Goal: Task Accomplishment & Management: Complete application form

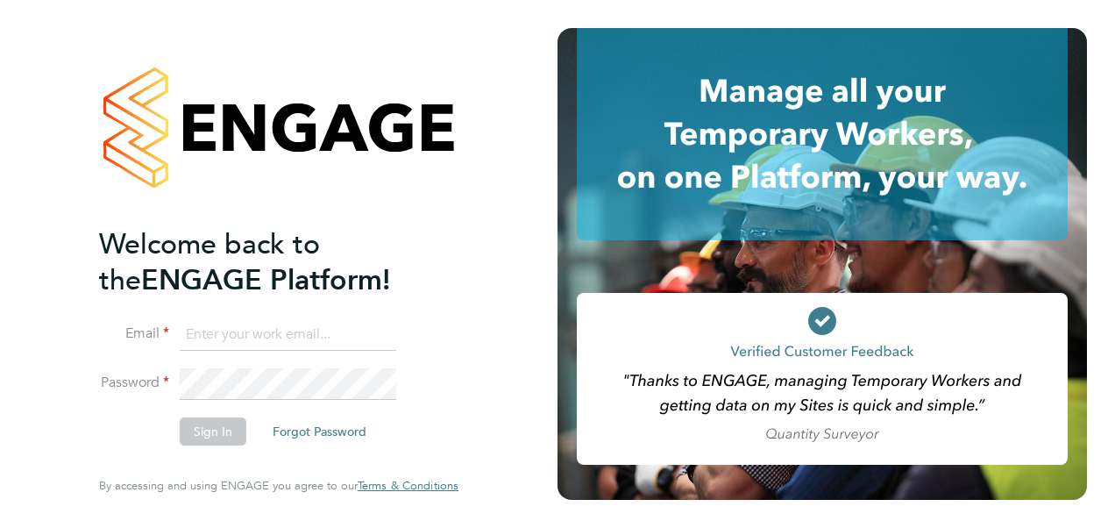
type input "mark.dunn@prsjobs.com"
click at [216, 430] on button "Sign In" at bounding box center [213, 431] width 67 height 28
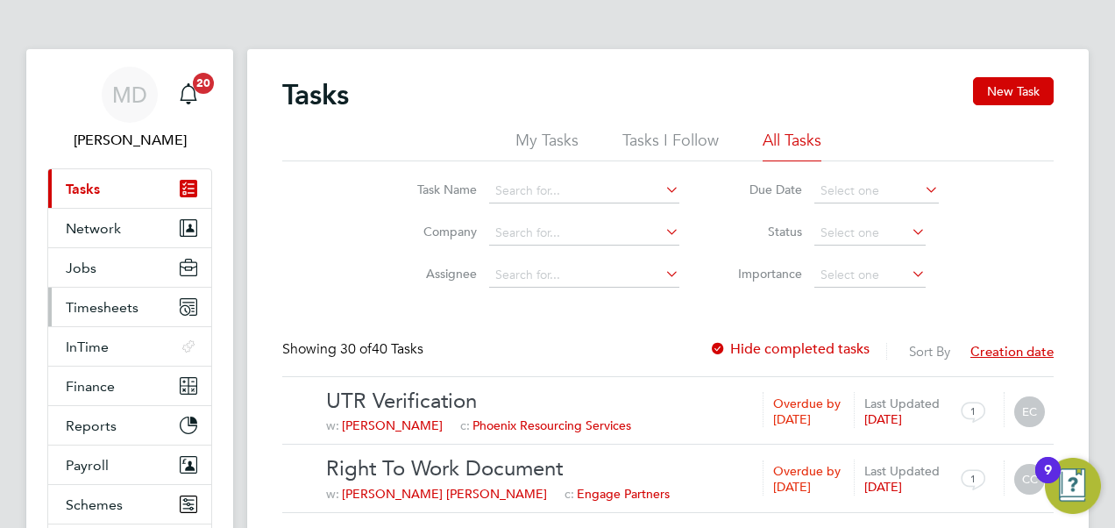
click at [114, 307] on span "Timesheets" at bounding box center [102, 307] width 73 height 17
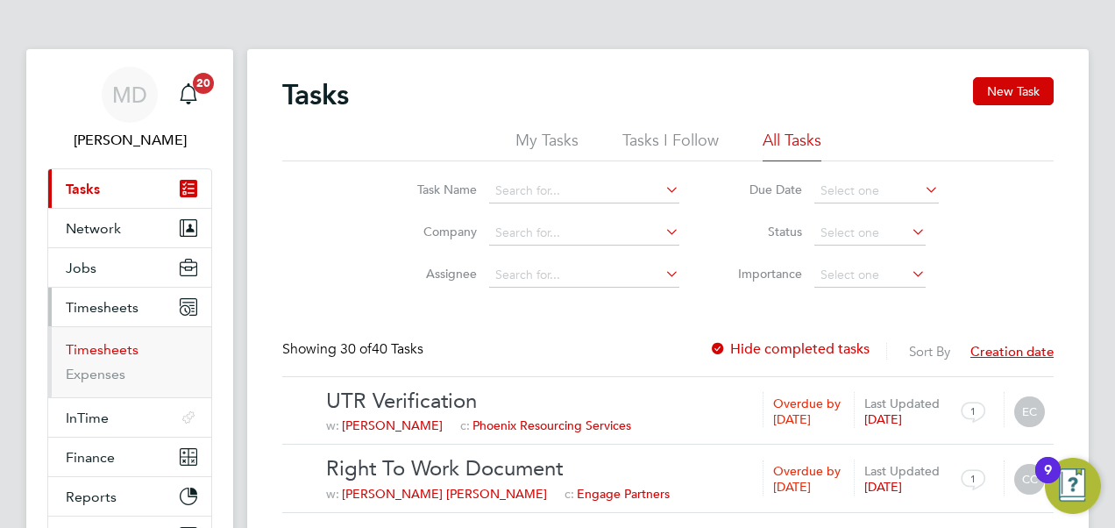
click at [130, 342] on link "Timesheets" at bounding box center [102, 349] width 73 height 17
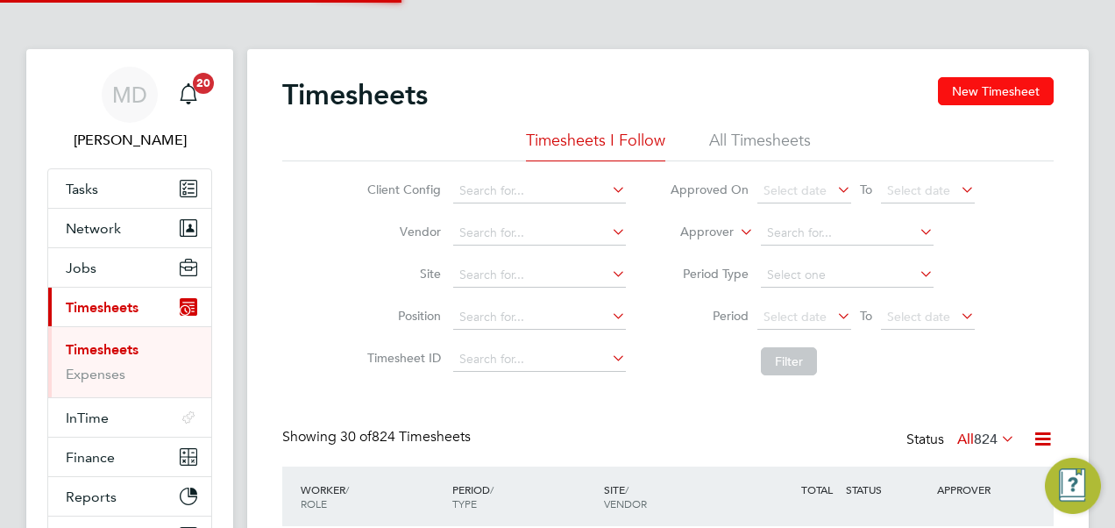
click at [1021, 79] on button "New Timesheet" at bounding box center [996, 91] width 116 height 28
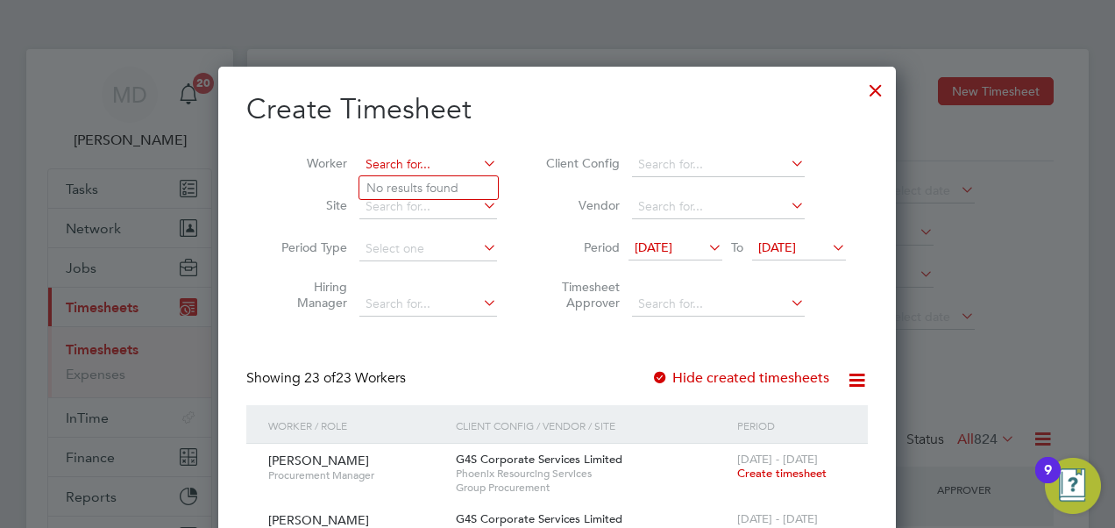
click at [398, 167] on input at bounding box center [429, 165] width 138 height 25
type input "a"
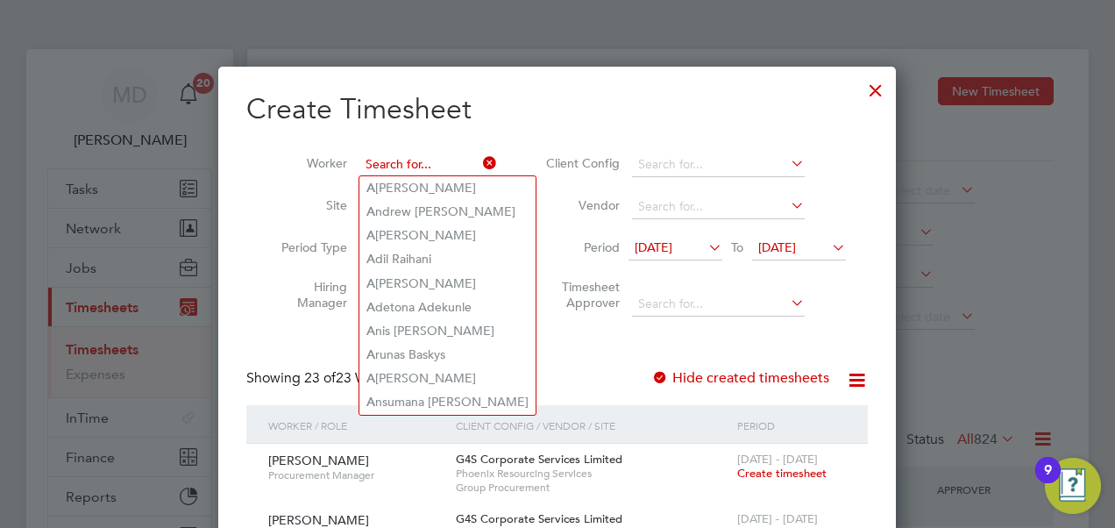
type input "m"
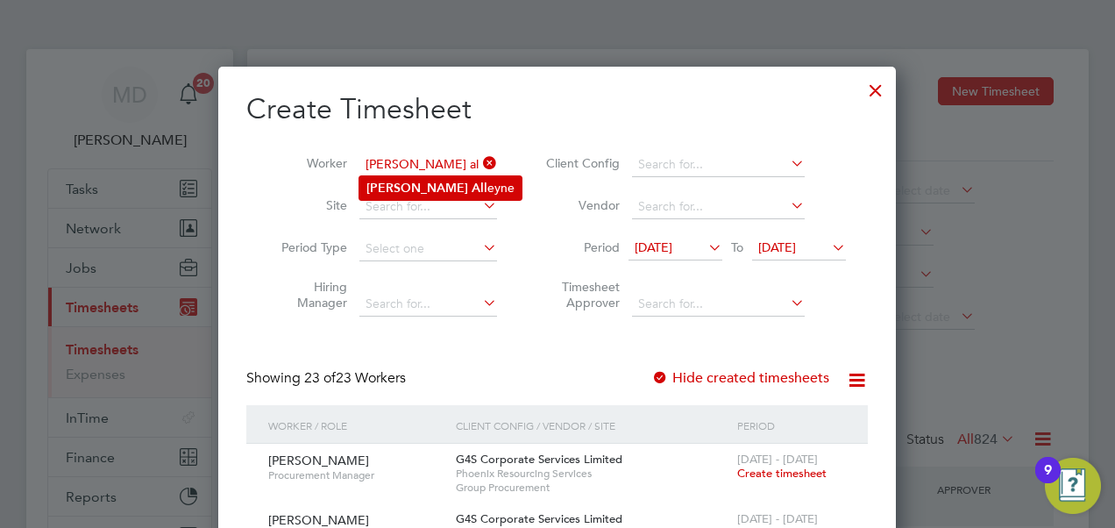
click at [402, 177] on li "[PERSON_NAME] All eyne" at bounding box center [441, 188] width 162 height 24
type input "[PERSON_NAME]"
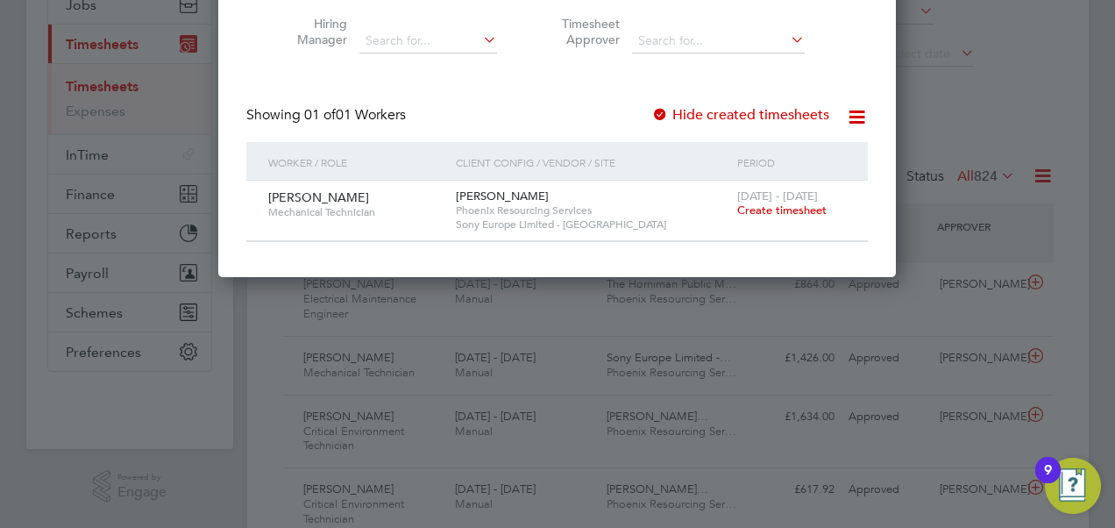
click at [789, 209] on span "Create timesheet" at bounding box center [781, 210] width 89 height 15
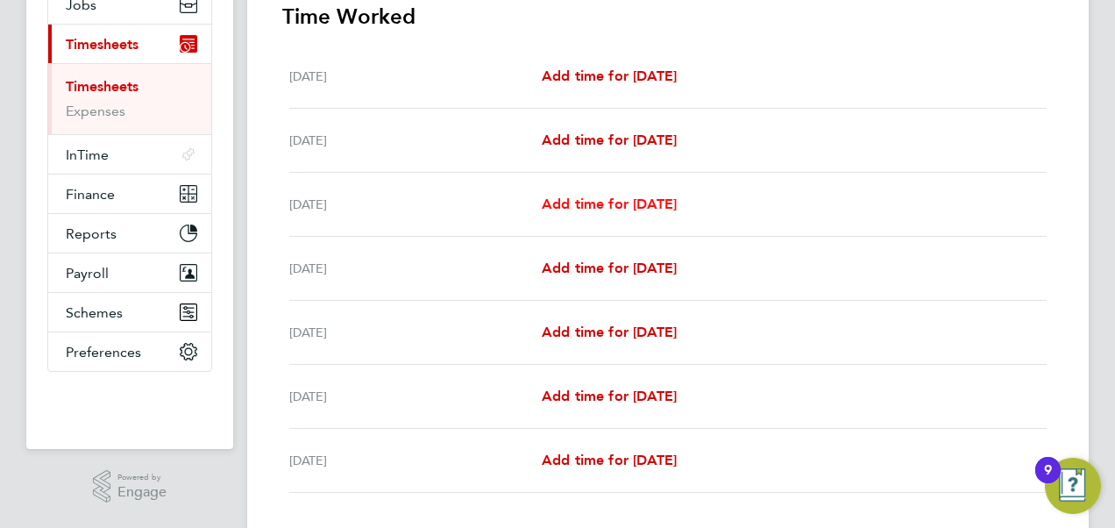
click at [588, 207] on span "Add time for [DATE]" at bounding box center [609, 204] width 135 height 17
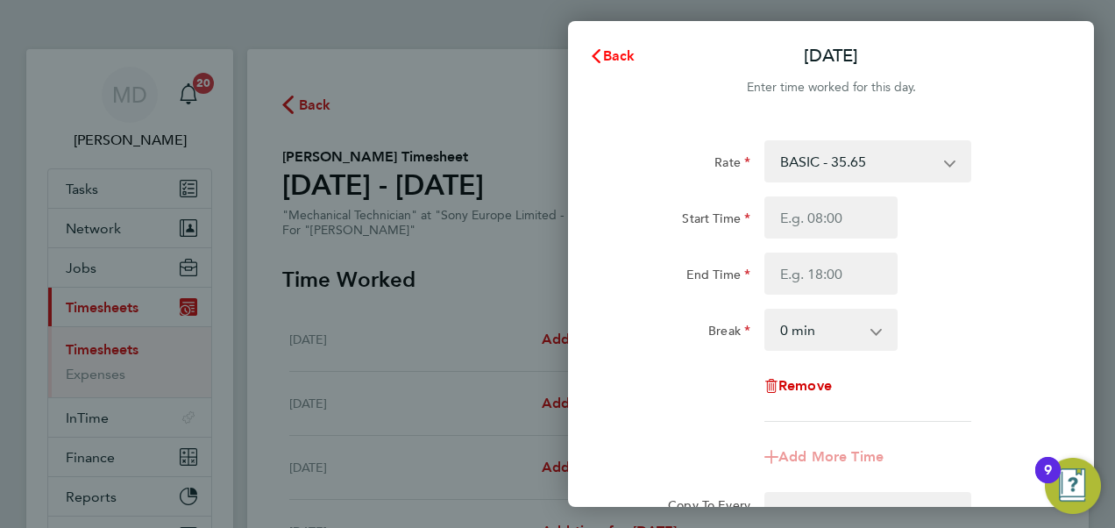
click at [604, 57] on span "Back" at bounding box center [619, 55] width 32 height 17
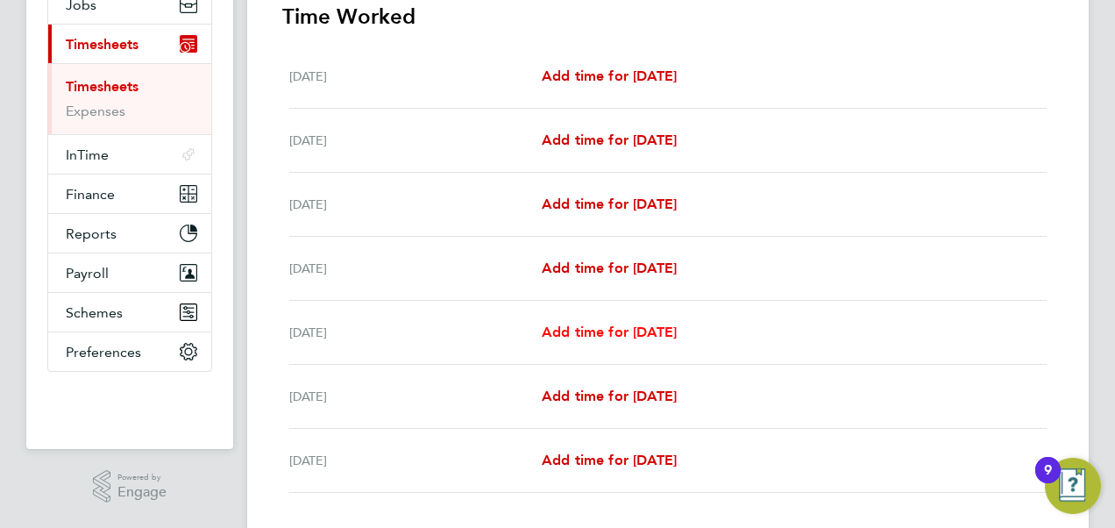
click at [594, 331] on span "Add time for [DATE]" at bounding box center [609, 332] width 135 height 17
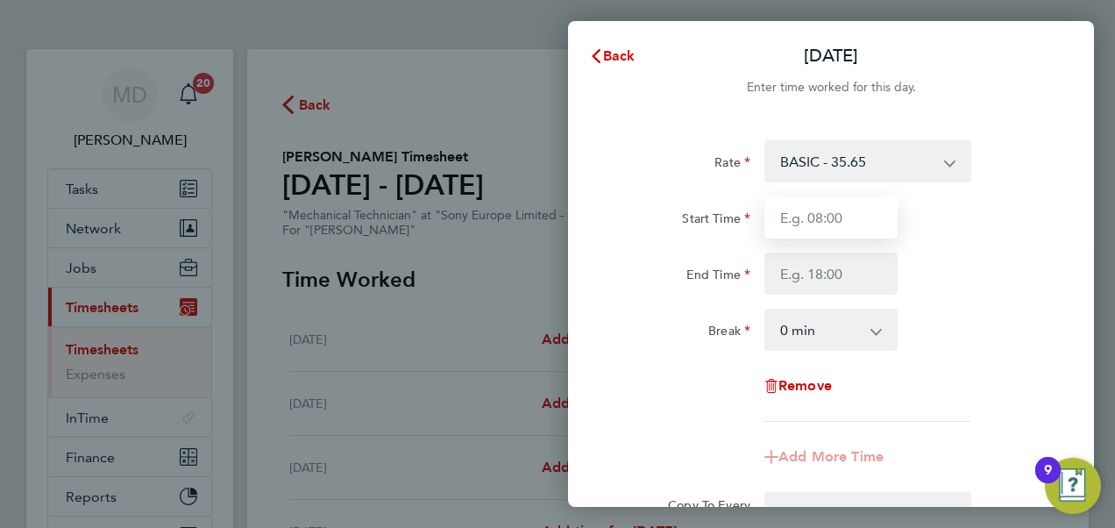
click at [825, 223] on input "Start Time" at bounding box center [831, 217] width 133 height 42
type input "08:00"
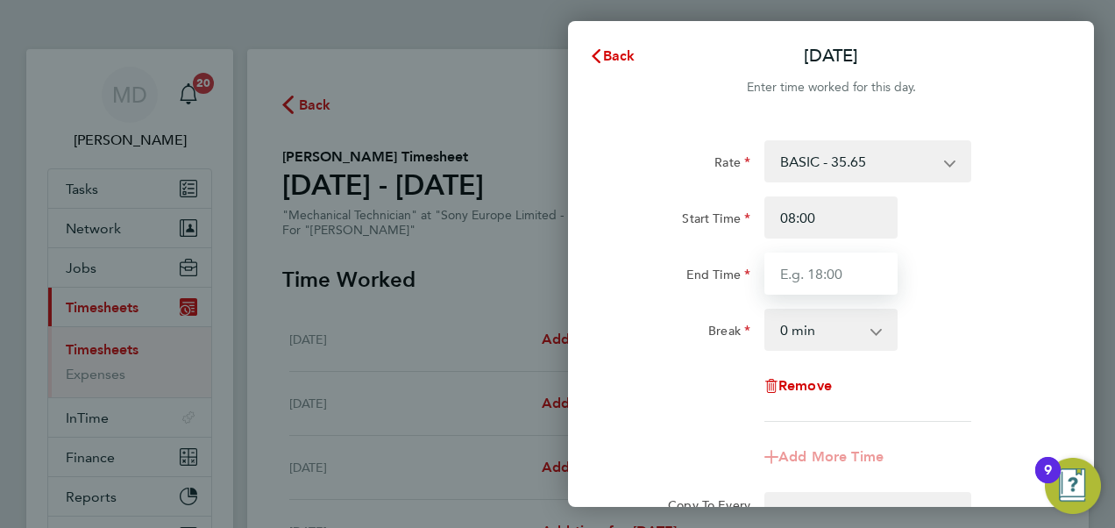
type input "17:00"
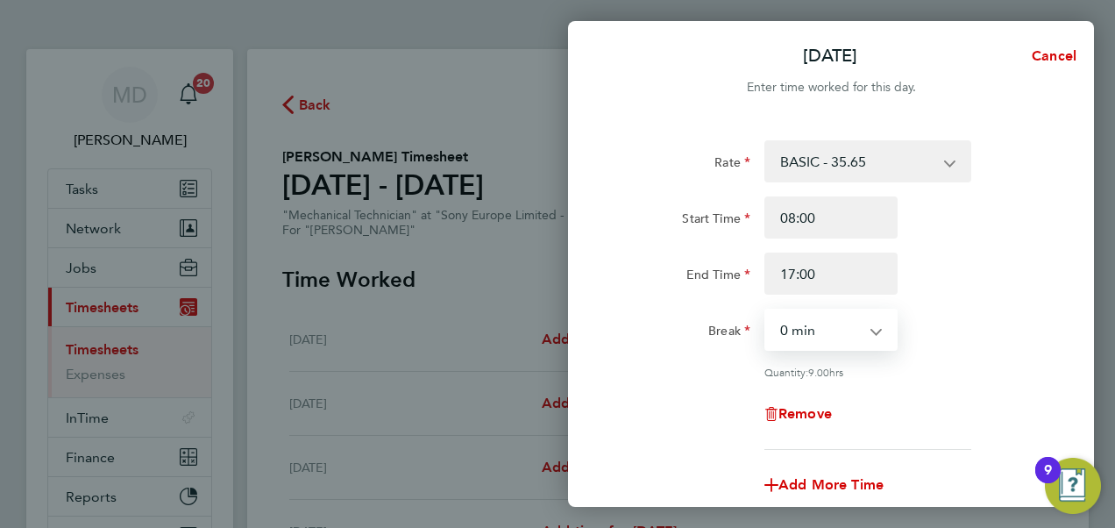
click at [814, 337] on select "0 min 15 min 30 min 45 min 60 min 75 min 90 min" at bounding box center [820, 329] width 109 height 39
select select "60"
click at [766, 310] on select "0 min 15 min 30 min 45 min 60 min 75 min 90 min" at bounding box center [820, 329] width 109 height 39
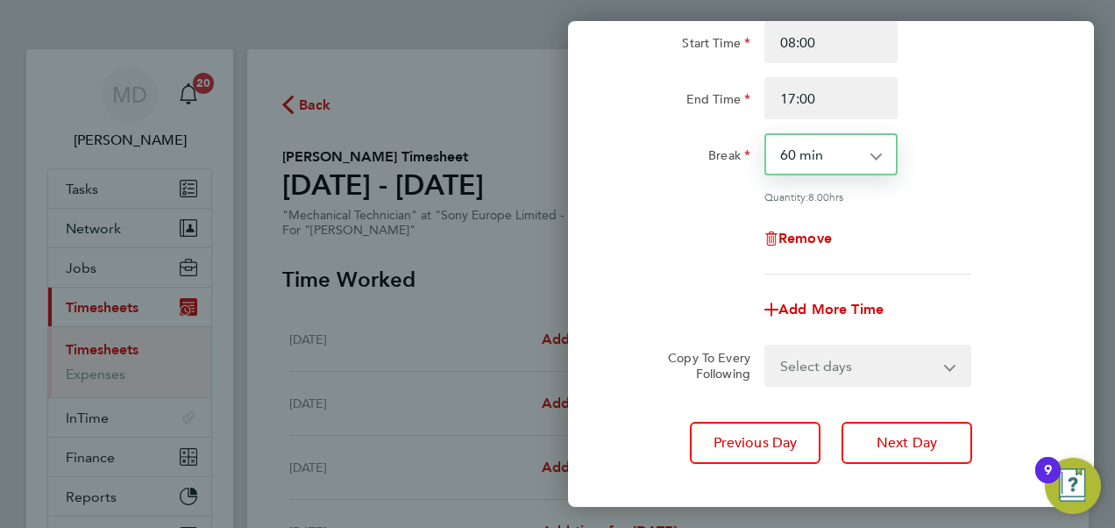
click at [847, 367] on select "Select days Day [DATE] [DATE]" at bounding box center [858, 365] width 184 height 39
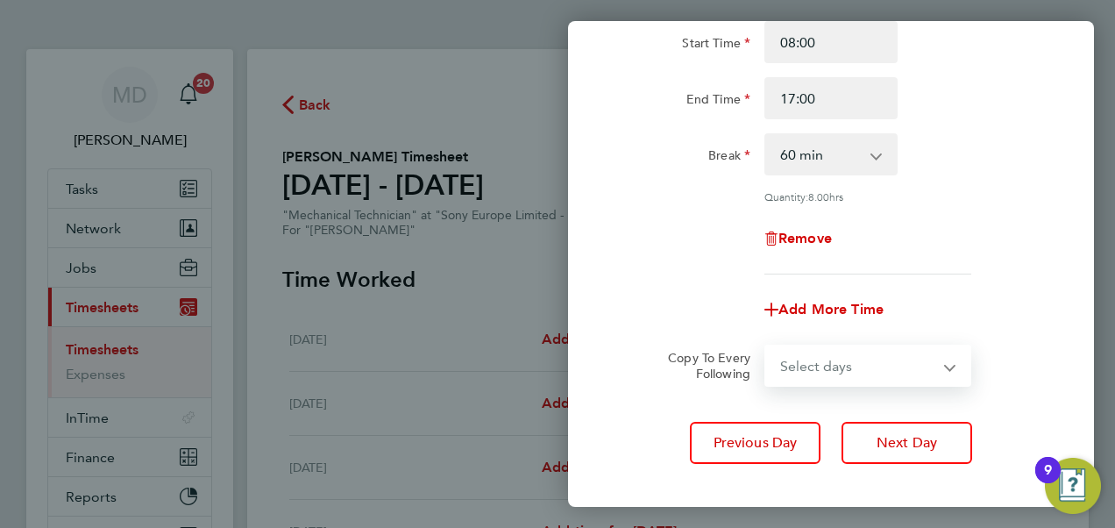
select select "DAY"
click at [766, 346] on select "Select days Day [DATE] [DATE]" at bounding box center [858, 365] width 184 height 39
select select "[DATE]"
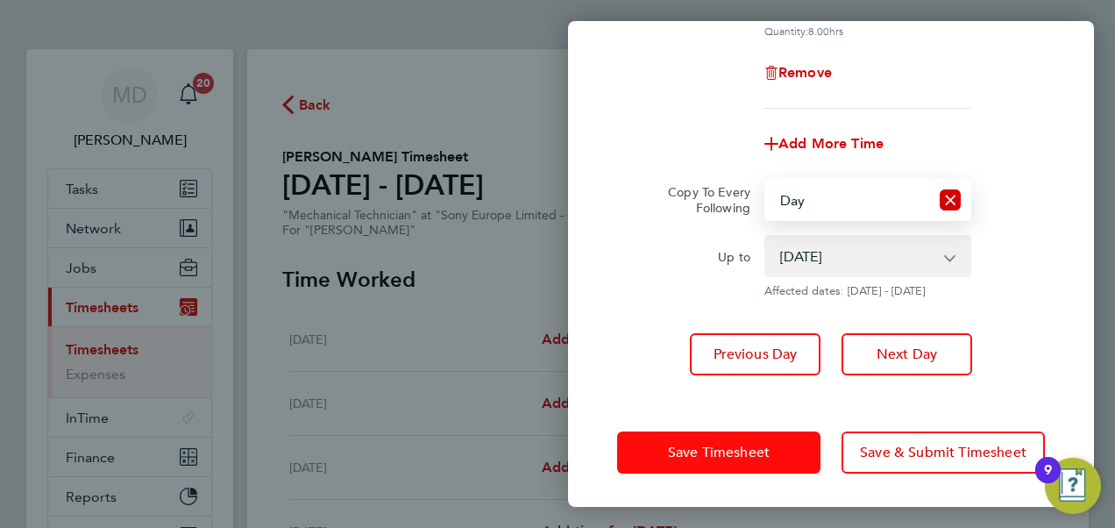
click at [721, 449] on span "Save Timesheet" at bounding box center [719, 453] width 102 height 18
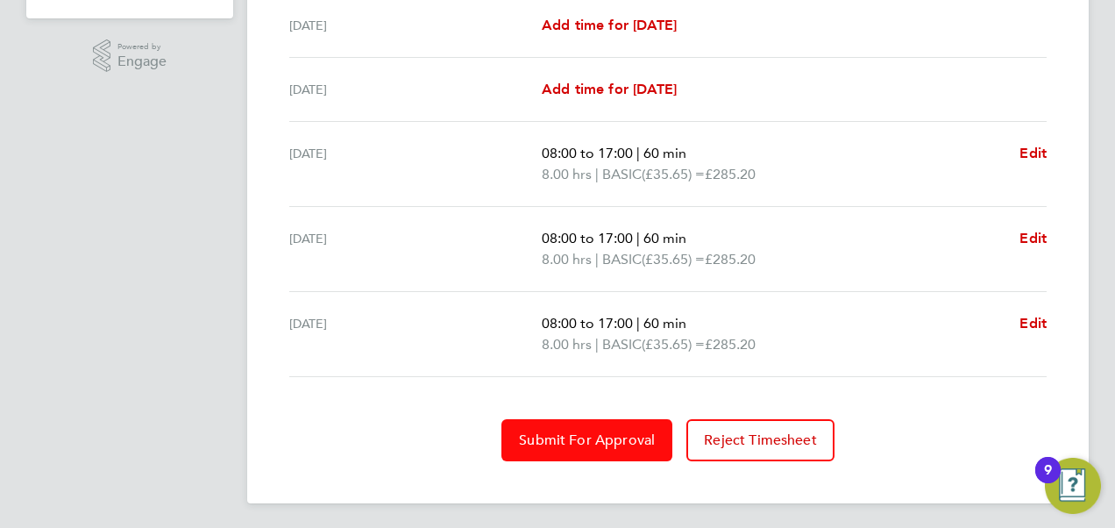
click at [575, 431] on span "Submit For Approval" at bounding box center [587, 440] width 136 height 18
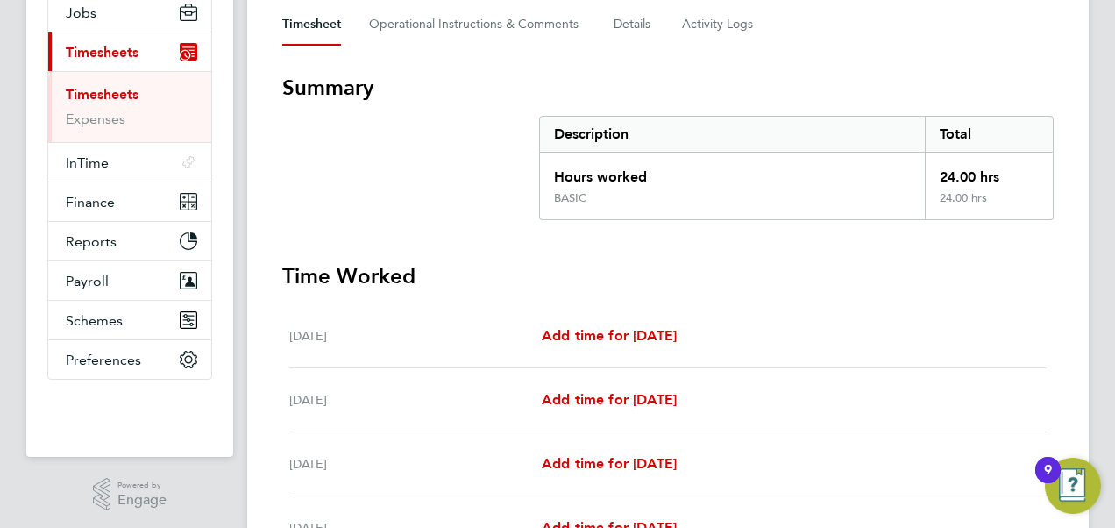
click at [106, 87] on link "Timesheets" at bounding box center [102, 94] width 73 height 17
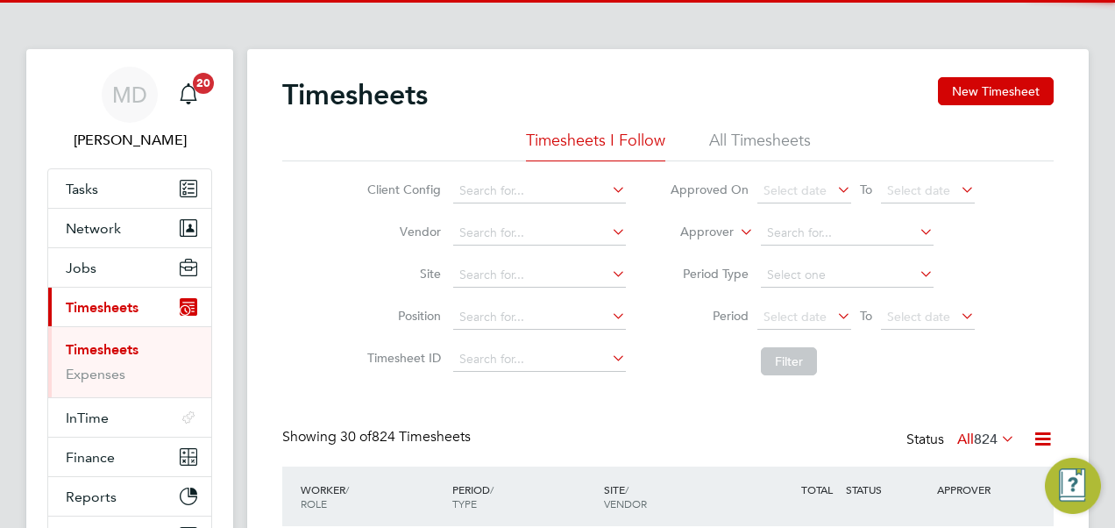
scroll to position [9, 9]
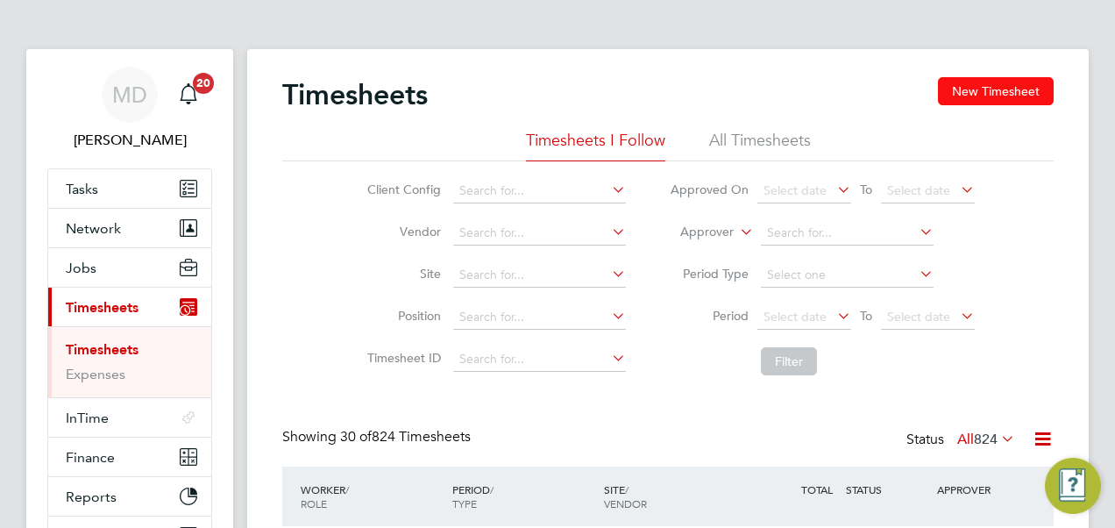
click at [1015, 96] on button "New Timesheet" at bounding box center [996, 91] width 116 height 28
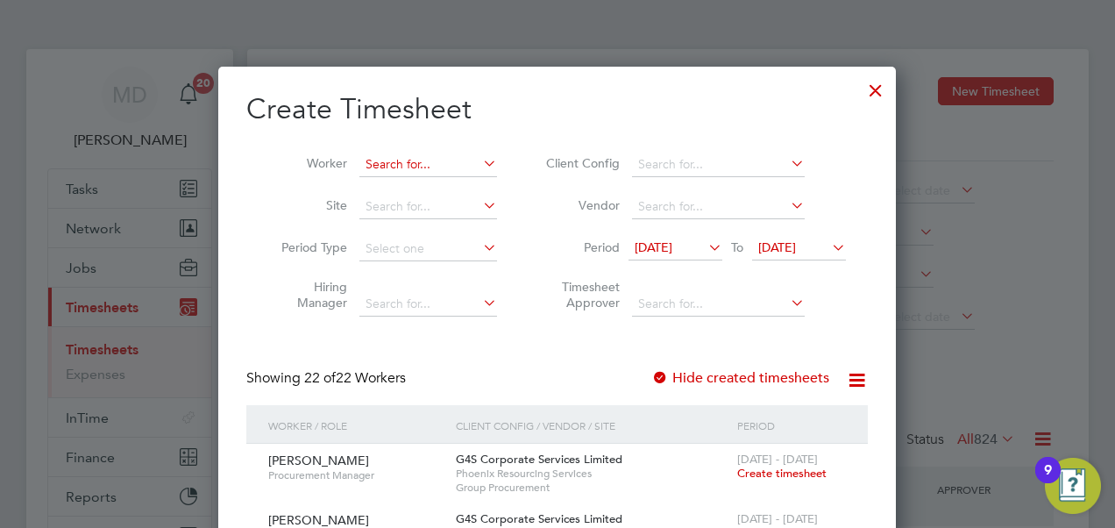
click at [423, 167] on input at bounding box center [429, 165] width 138 height 25
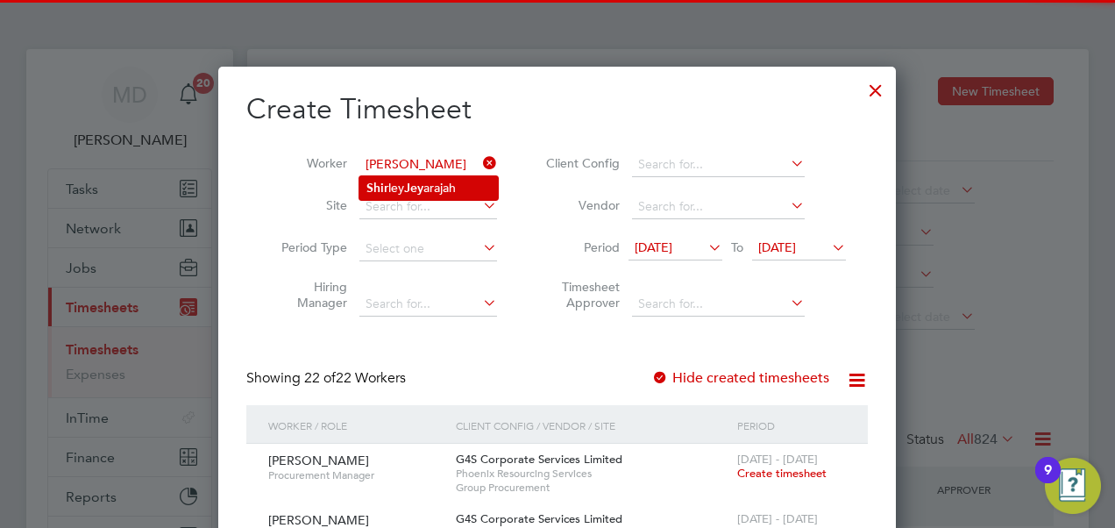
click at [437, 182] on li "[PERSON_NAME] [PERSON_NAME]" at bounding box center [429, 188] width 139 height 24
type input "[PERSON_NAME]"
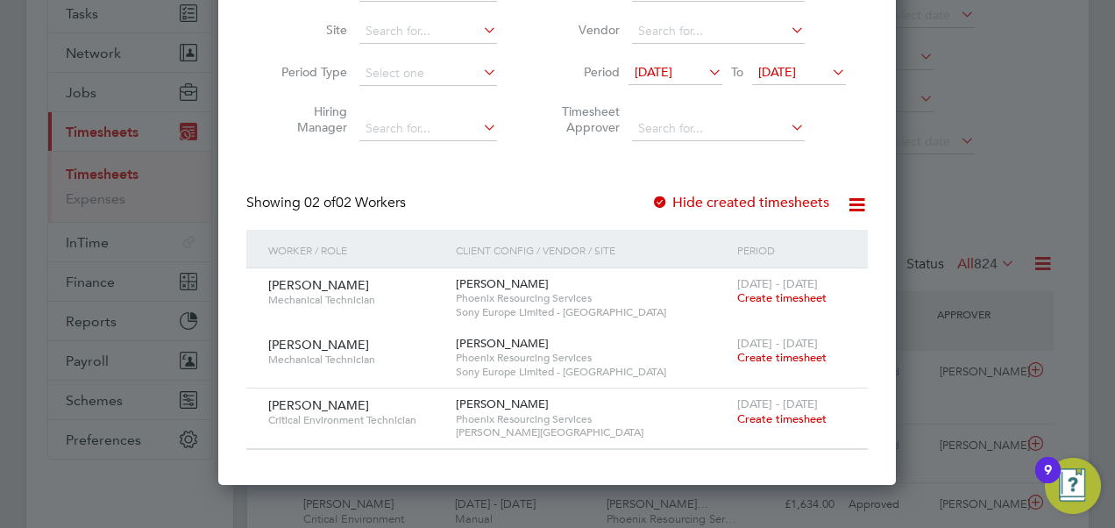
click at [771, 417] on span "Create timesheet" at bounding box center [781, 418] width 89 height 15
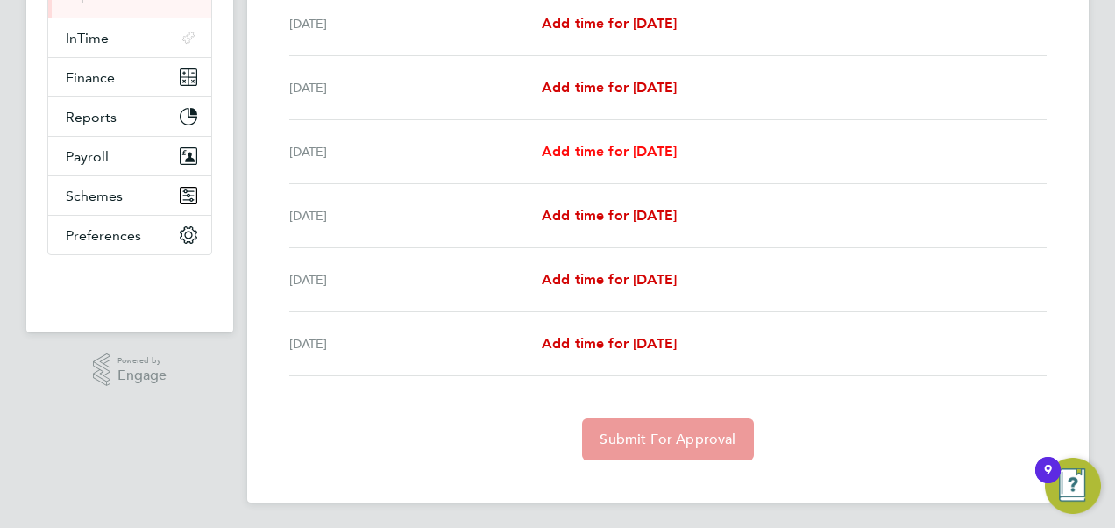
click at [576, 155] on span "Add time for [DATE]" at bounding box center [609, 151] width 135 height 17
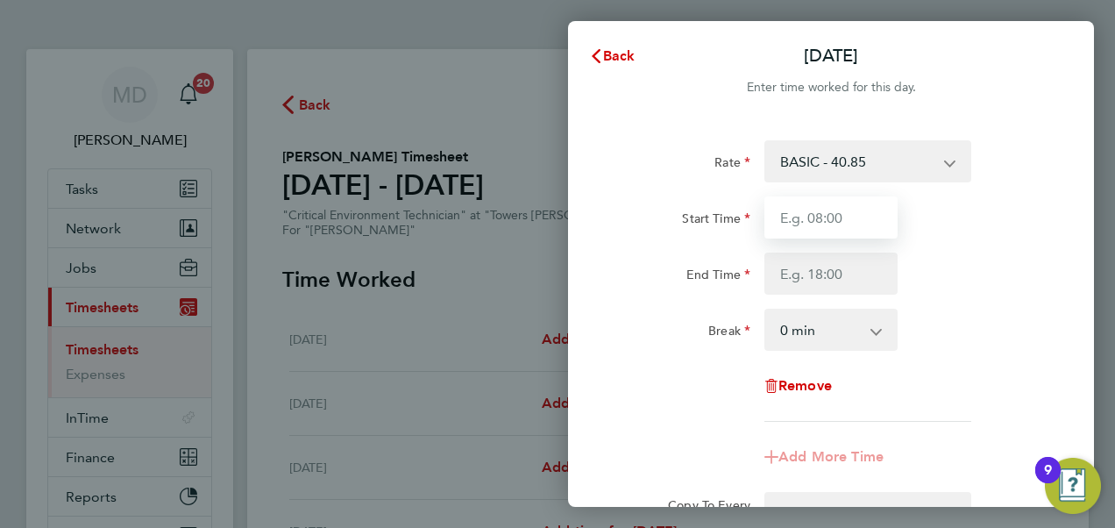
click at [807, 214] on input "Start Time" at bounding box center [831, 217] width 133 height 42
type input "08:00"
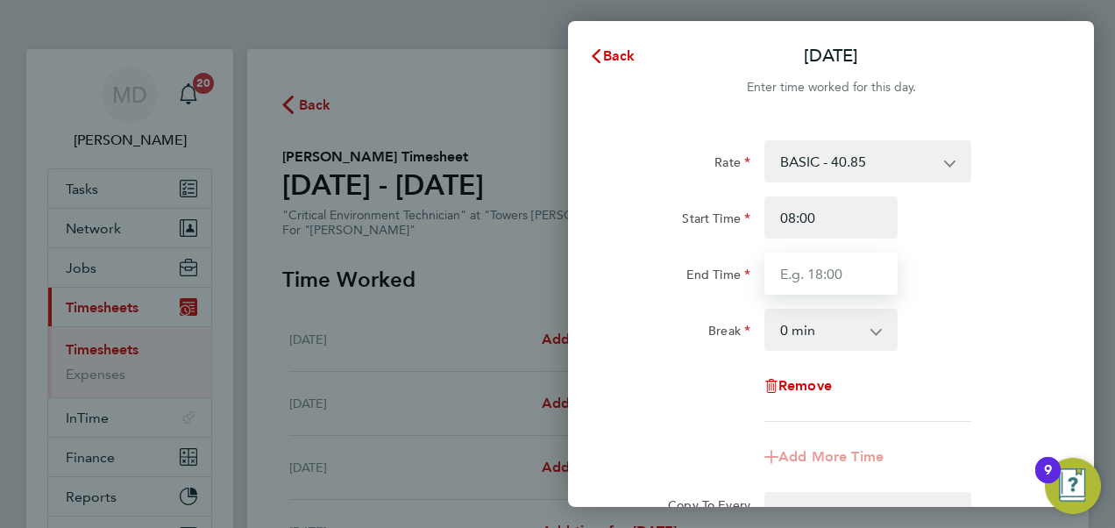
type input "17:00"
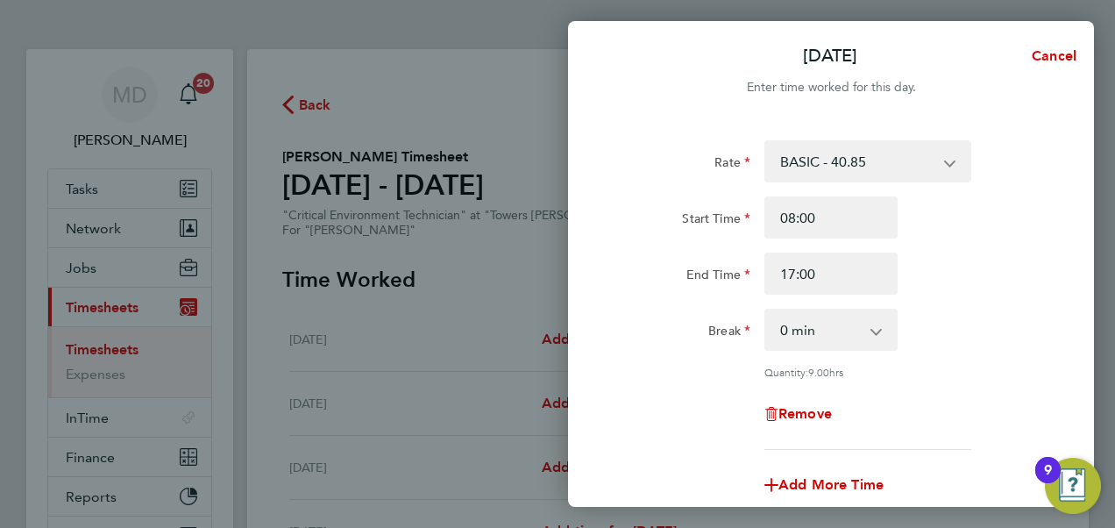
click at [804, 329] on select "0 min 15 min 30 min 45 min 60 min 75 min 90 min" at bounding box center [820, 329] width 109 height 39
select select "60"
click at [766, 310] on select "0 min 15 min 30 min 45 min 60 min 75 min 90 min" at bounding box center [820, 329] width 109 height 39
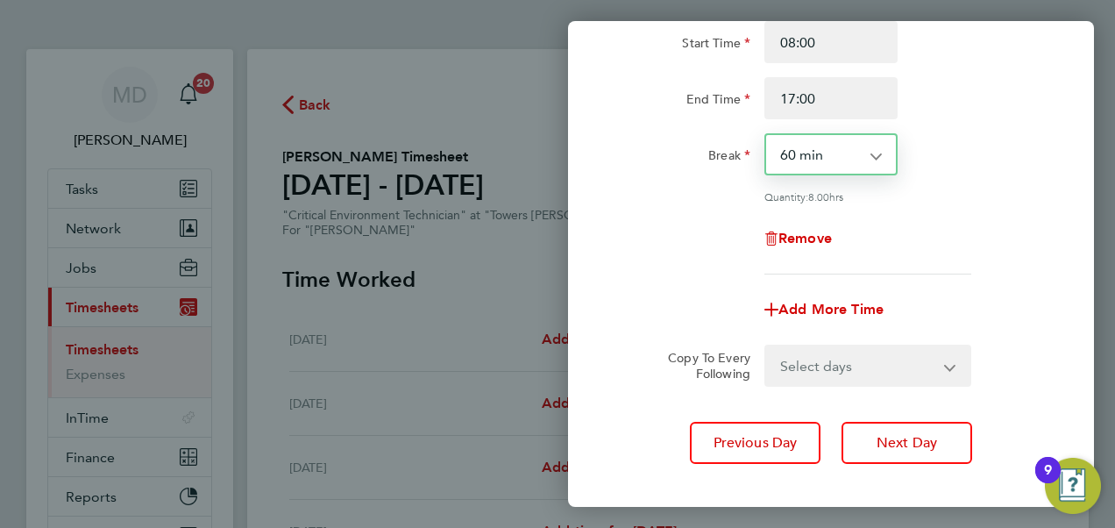
click at [781, 363] on select "Select days Day [DATE] [DATE] [DATE]" at bounding box center [858, 365] width 184 height 39
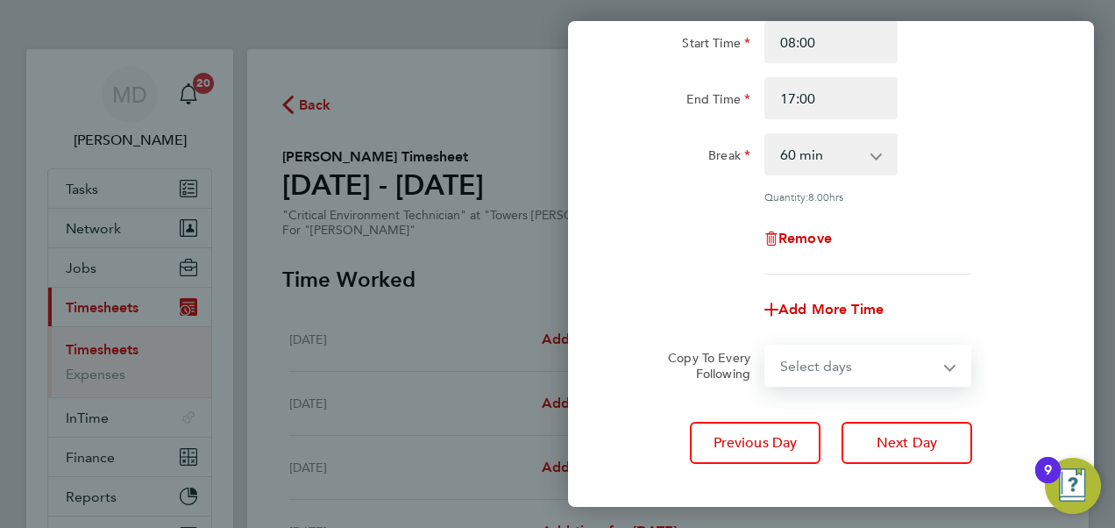
select select "DAY"
click at [766, 346] on select "Select days Day [DATE] [DATE] [DATE]" at bounding box center [858, 365] width 184 height 39
select select "[DATE]"
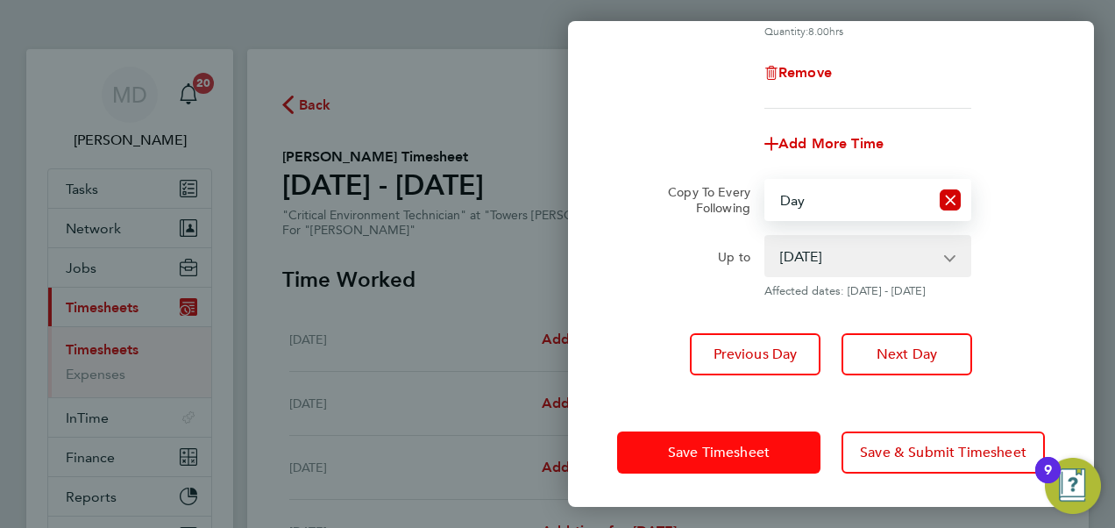
click at [731, 447] on span "Save Timesheet" at bounding box center [719, 453] width 102 height 18
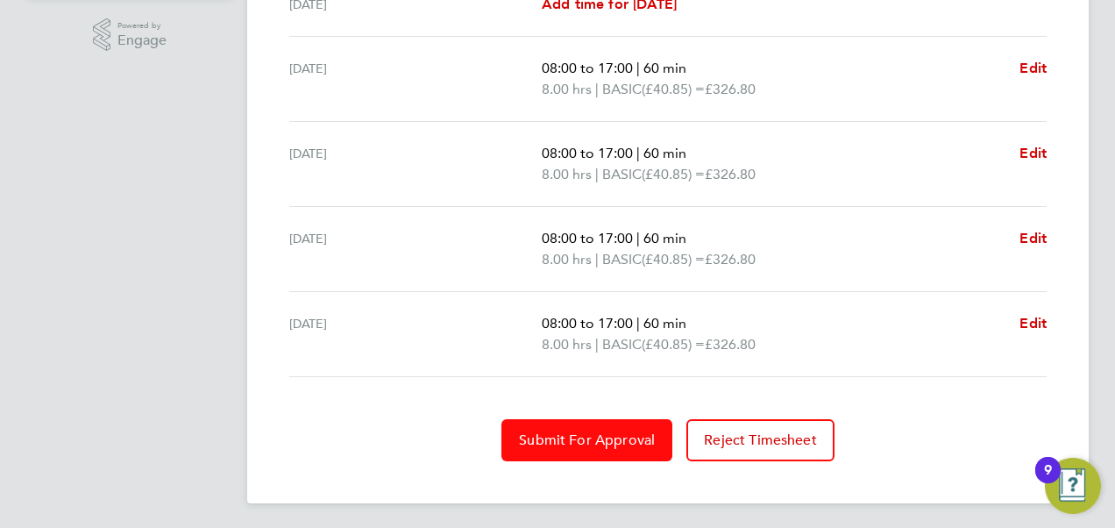
click at [598, 434] on span "Submit For Approval" at bounding box center [587, 440] width 136 height 18
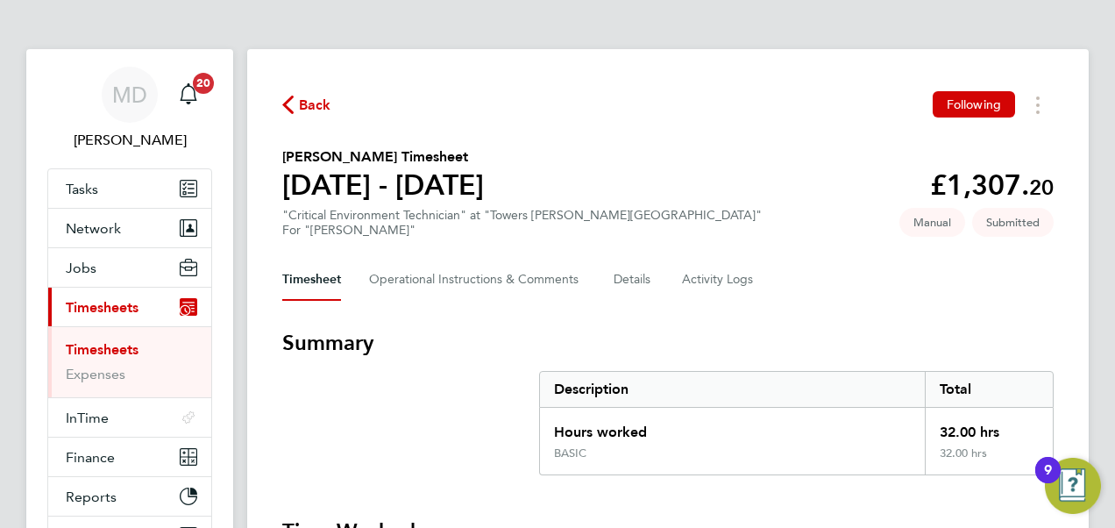
click at [125, 345] on link "Timesheets" at bounding box center [102, 349] width 73 height 17
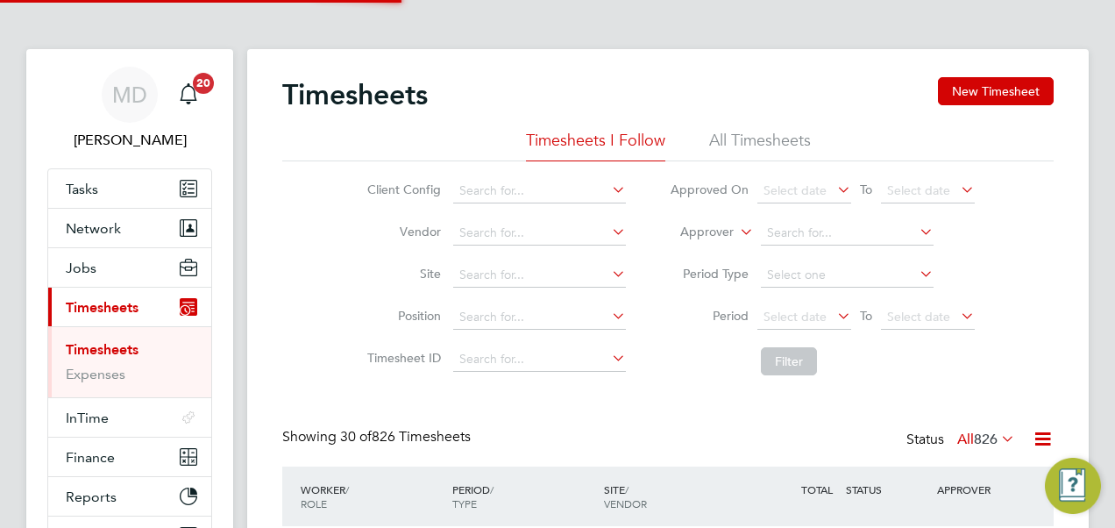
scroll to position [59, 152]
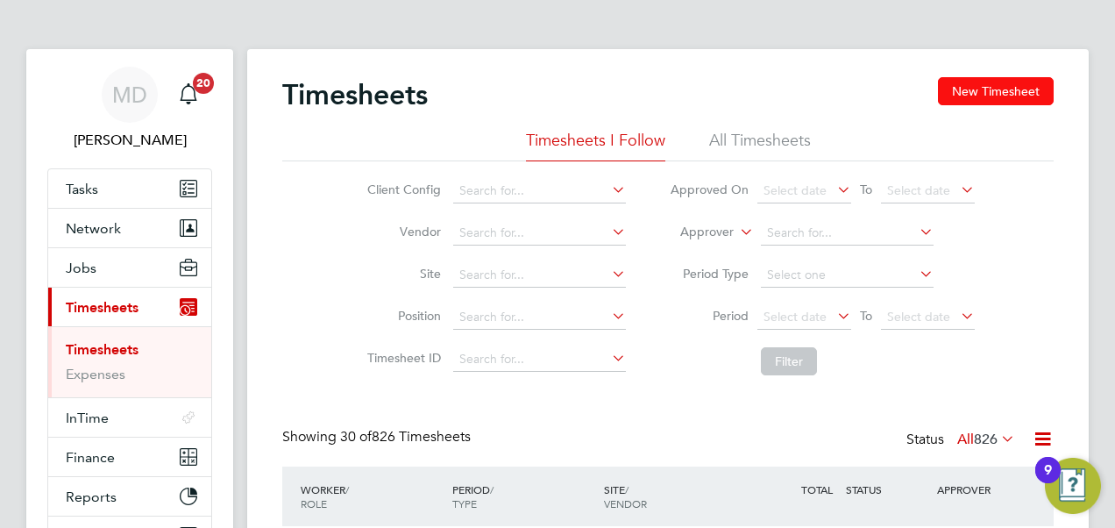
click at [983, 94] on button "New Timesheet" at bounding box center [996, 91] width 116 height 28
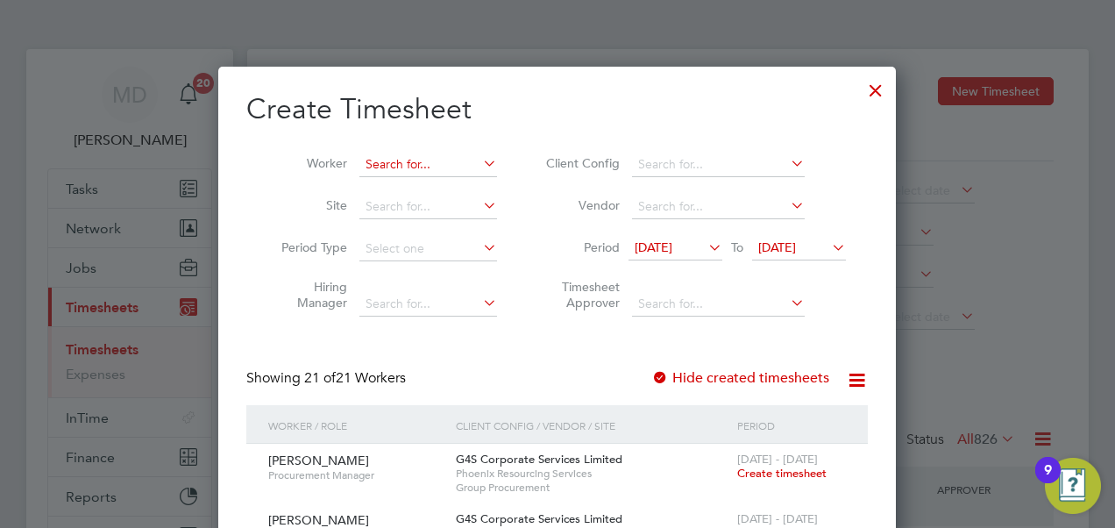
click at [395, 162] on input at bounding box center [429, 165] width 138 height 25
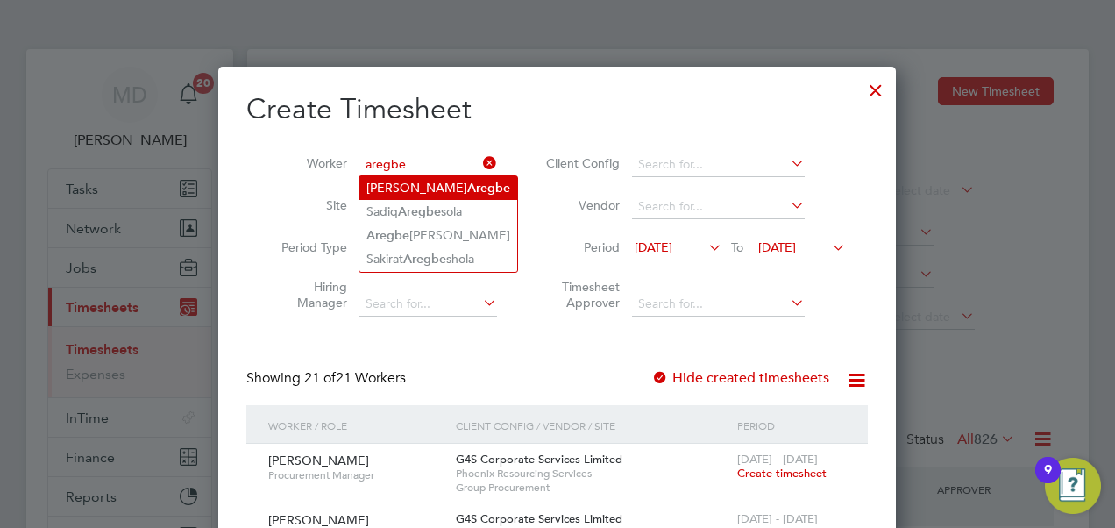
click at [395, 177] on li "[PERSON_NAME]" at bounding box center [439, 188] width 158 height 24
type input "[PERSON_NAME]"
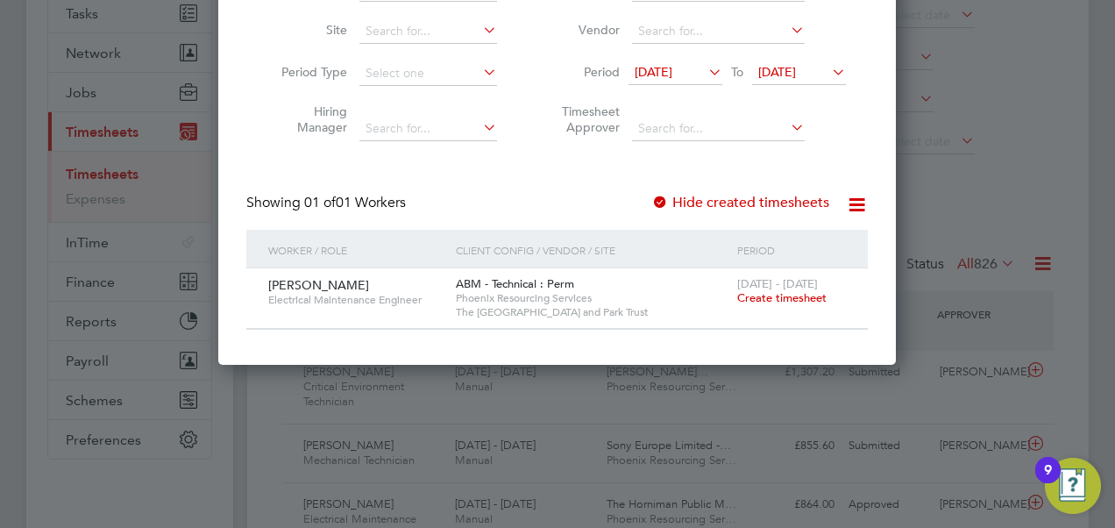
click at [753, 300] on span "Create timesheet" at bounding box center [781, 297] width 89 height 15
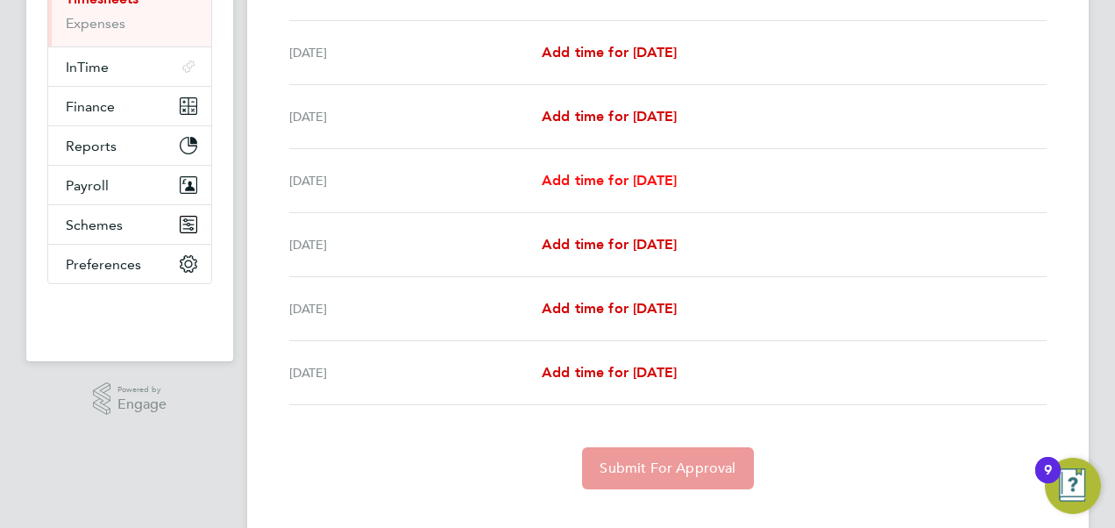
click at [586, 175] on span "Add time for [DATE]" at bounding box center [609, 180] width 135 height 17
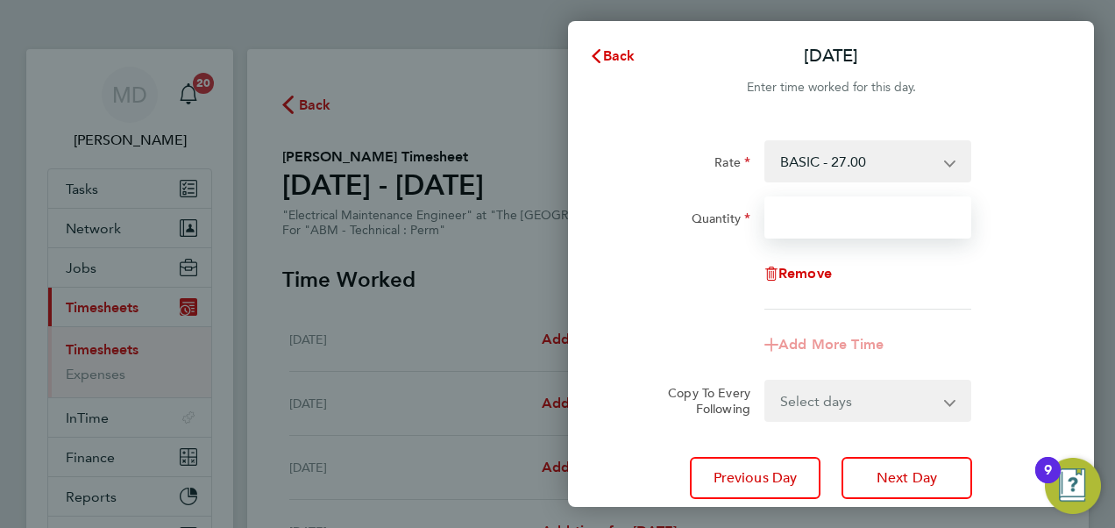
click at [808, 212] on input "Quantity" at bounding box center [868, 217] width 207 height 42
type input "3"
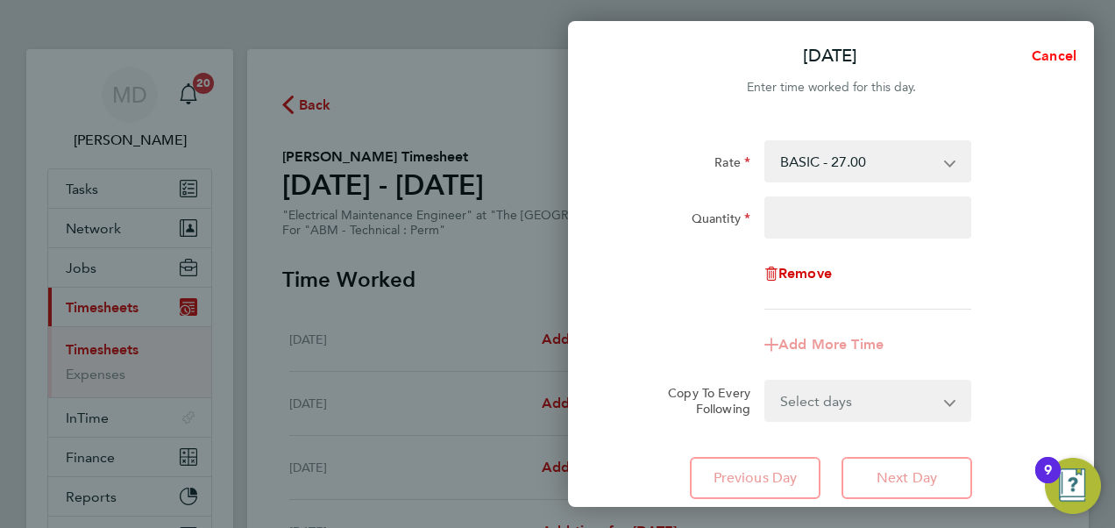
click at [1065, 54] on span "Cancel" at bounding box center [1052, 55] width 50 height 17
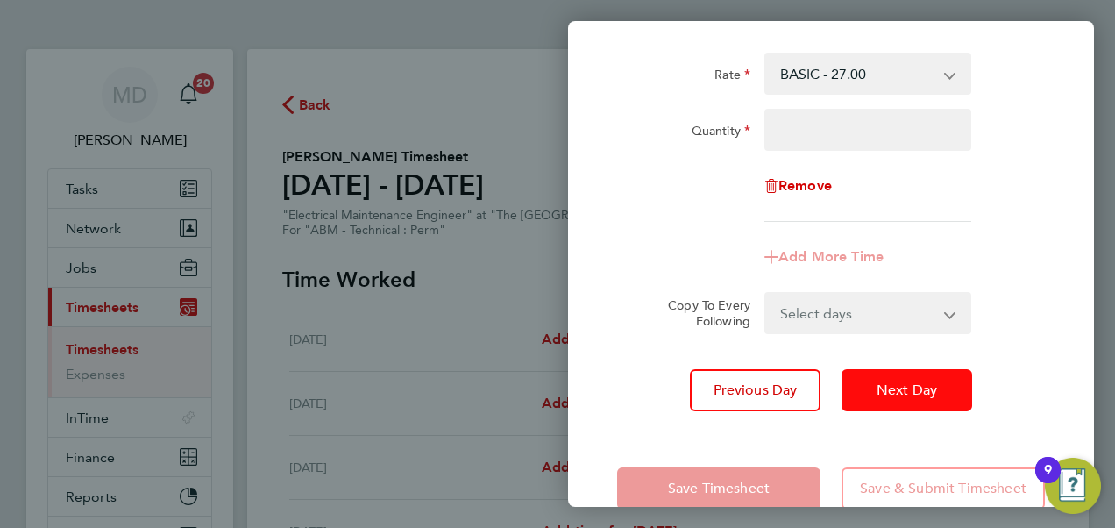
click at [887, 395] on span "Next Day" at bounding box center [907, 390] width 61 height 18
click at [888, 395] on span "Next Day" at bounding box center [907, 390] width 61 height 18
click at [889, 395] on span "Next Day" at bounding box center [907, 390] width 61 height 18
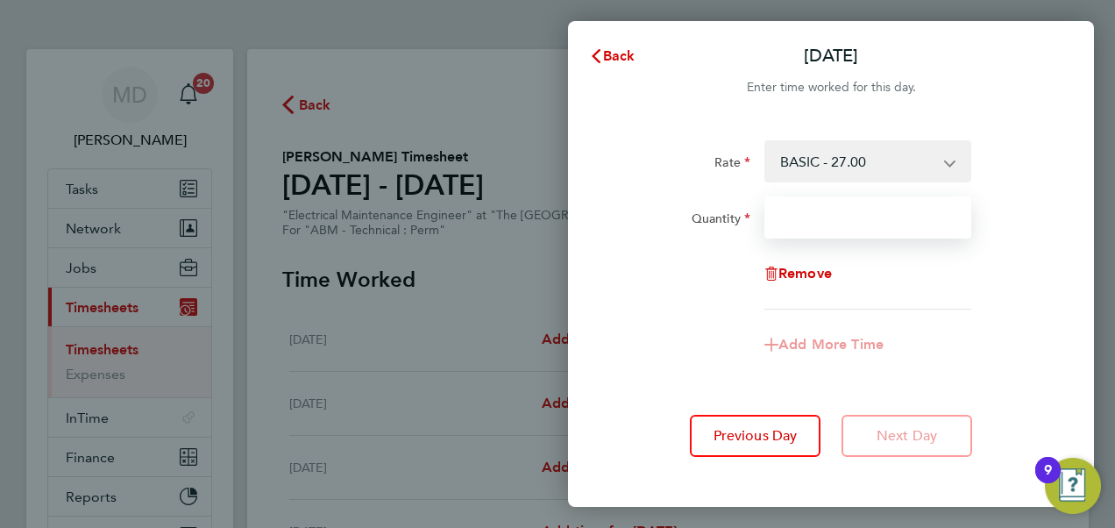
click at [858, 211] on input "Quantity" at bounding box center [868, 217] width 207 height 42
type input "32"
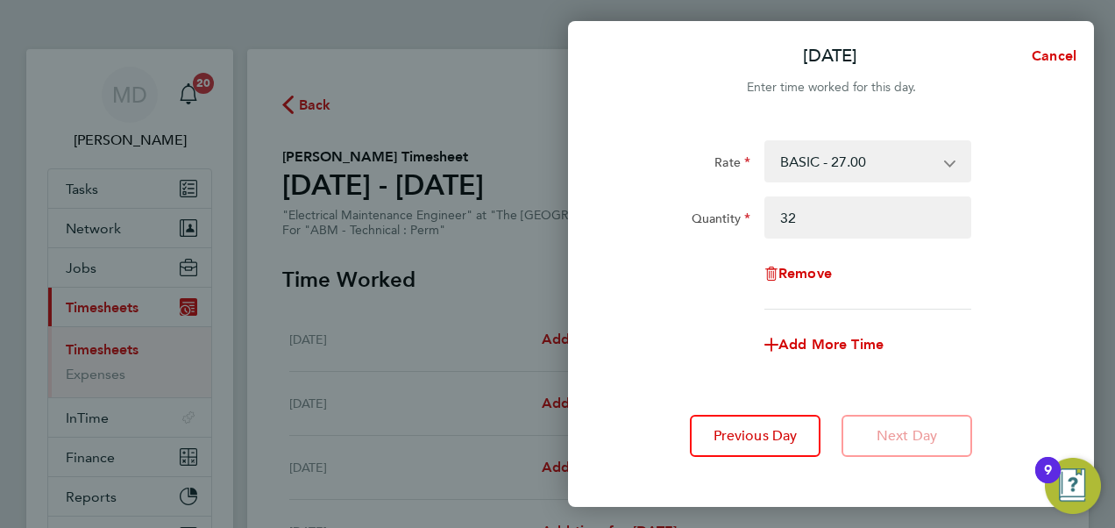
click at [642, 250] on div "Rate BASIC - 27.00 Basic - 6,300.00 Quantity 32 Remove" at bounding box center [831, 224] width 428 height 169
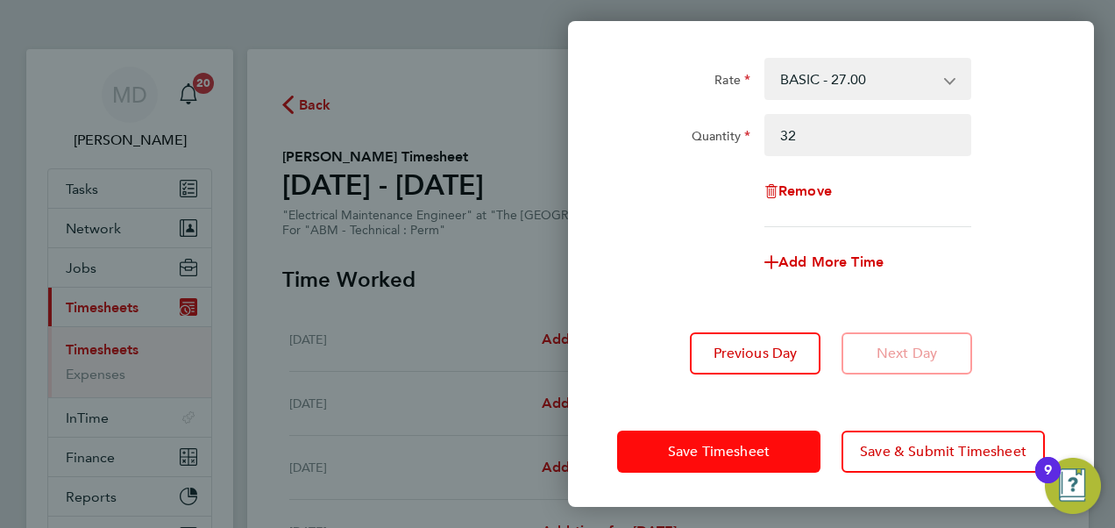
click at [692, 433] on button "Save Timesheet" at bounding box center [718, 452] width 203 height 42
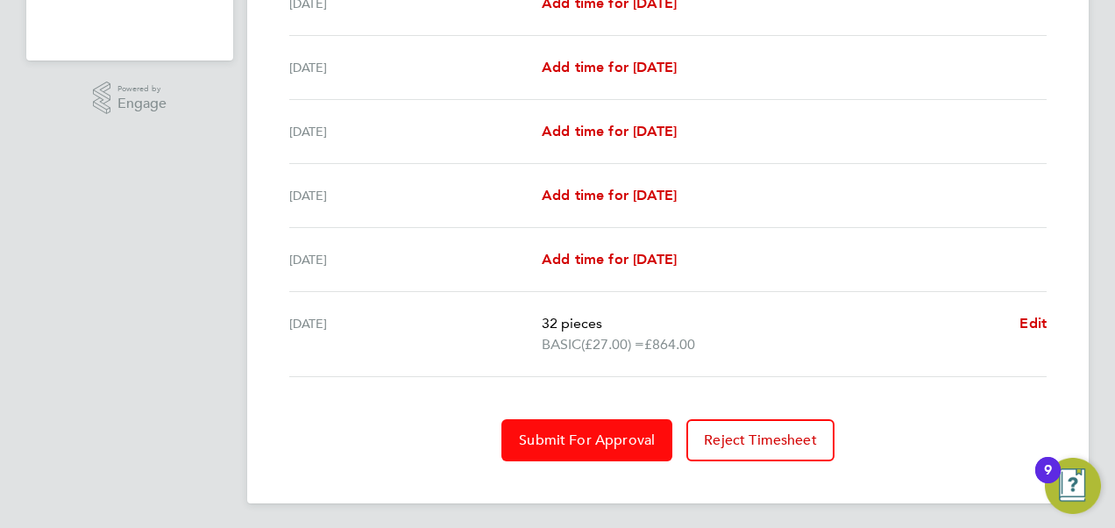
click at [617, 434] on span "Submit For Approval" at bounding box center [587, 440] width 136 height 18
